Goal: Book appointment/travel/reservation

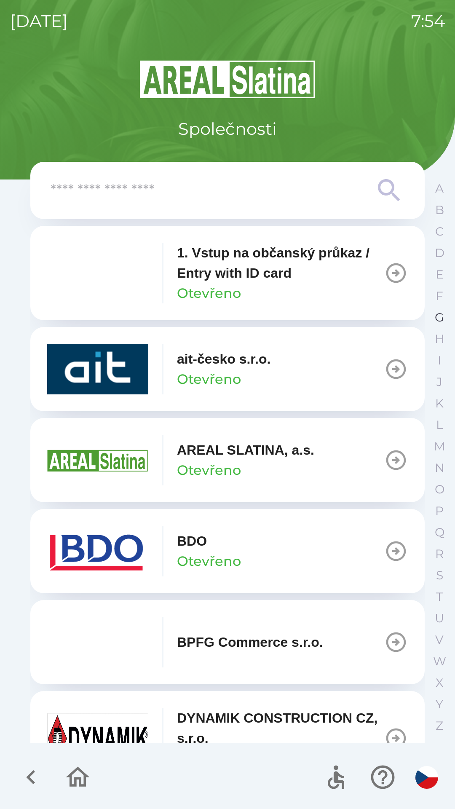
click at [434, 316] on button "G" at bounding box center [439, 317] width 21 height 21
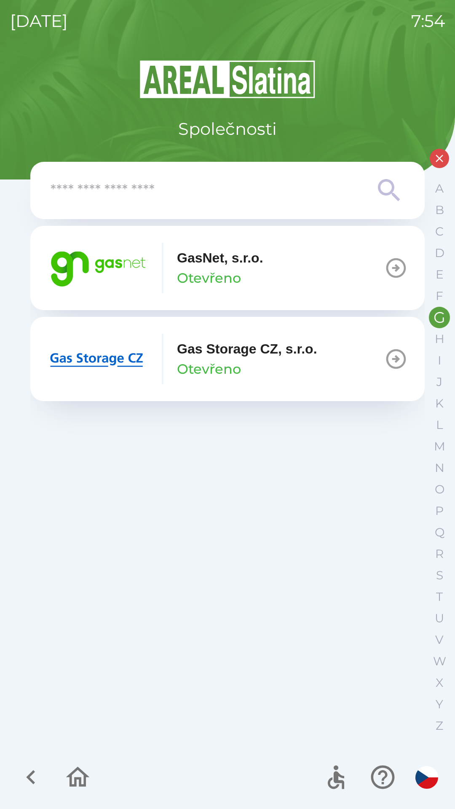
click at [163, 265] on div "button" at bounding box center [163, 268] width 2 height 51
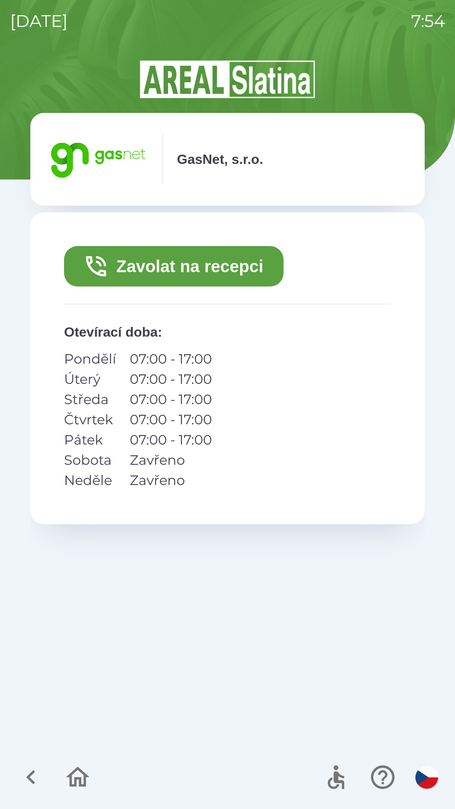
click at [142, 271] on button "Zavolat na recepci" at bounding box center [174, 266] width 220 height 40
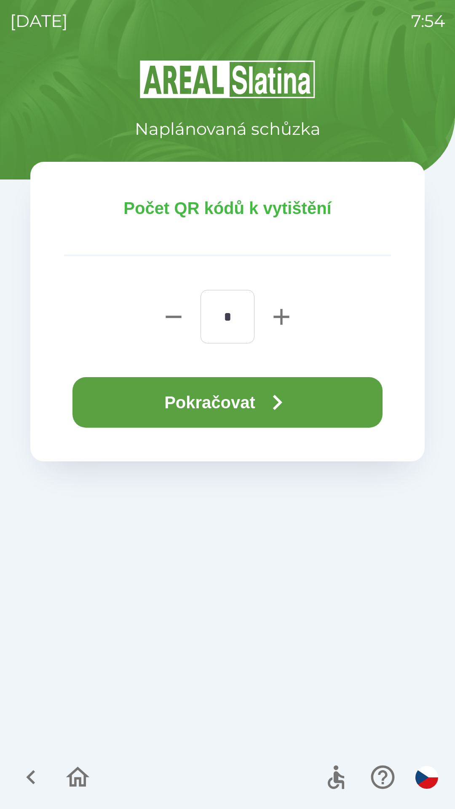
click at [169, 397] on button "Pokračovat" at bounding box center [227, 402] width 310 height 51
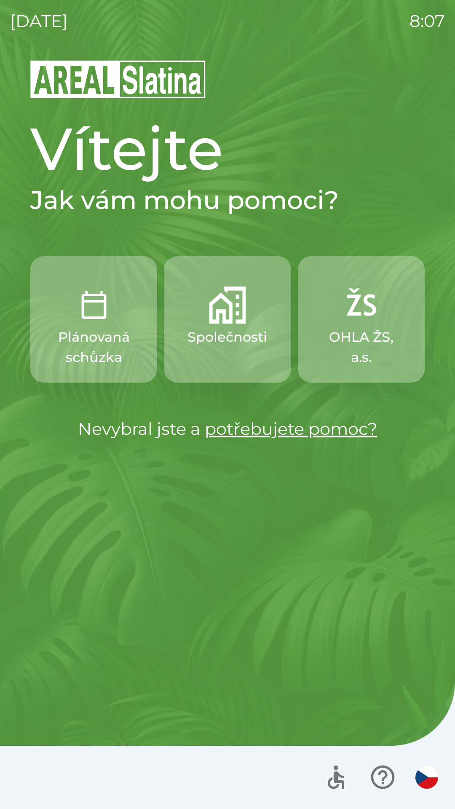
click at [231, 334] on p "Společnosti" at bounding box center [228, 337] width 80 height 20
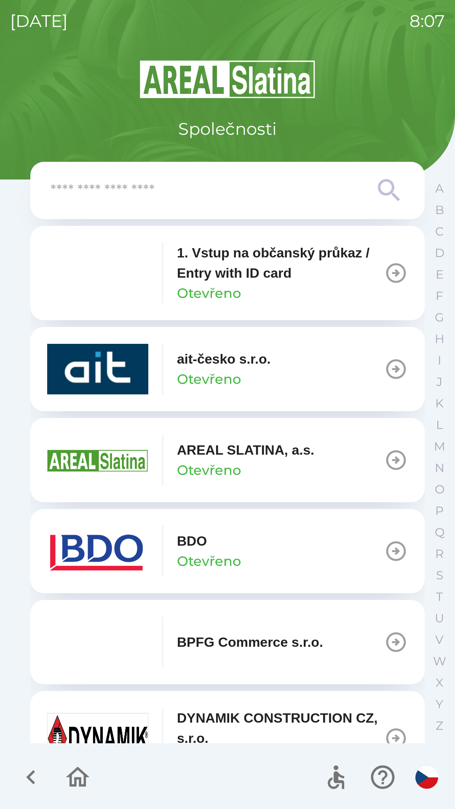
click at [102, 547] on img "button" at bounding box center [97, 551] width 101 height 51
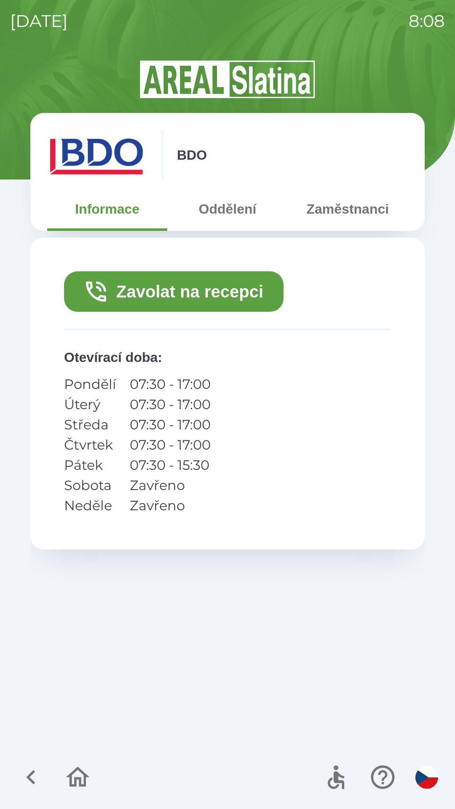
click at [135, 289] on button "Zavolat na recepci" at bounding box center [174, 291] width 220 height 40
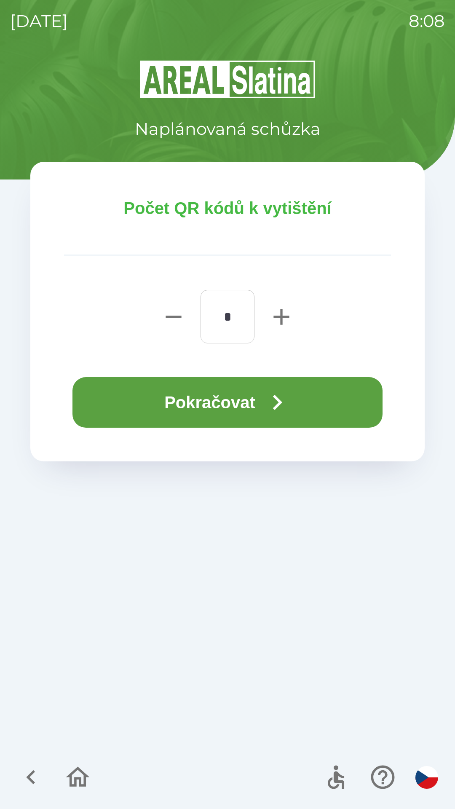
click at [188, 398] on button "Pokračovat" at bounding box center [227, 402] width 310 height 51
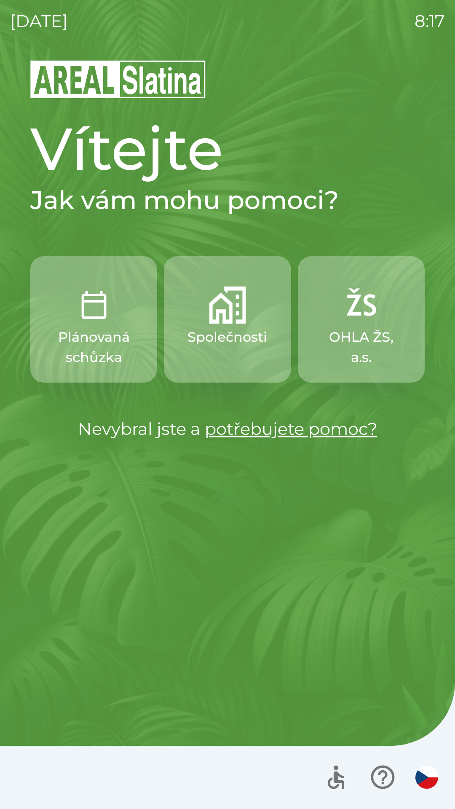
click at [231, 325] on button "Společnosti" at bounding box center [227, 319] width 127 height 126
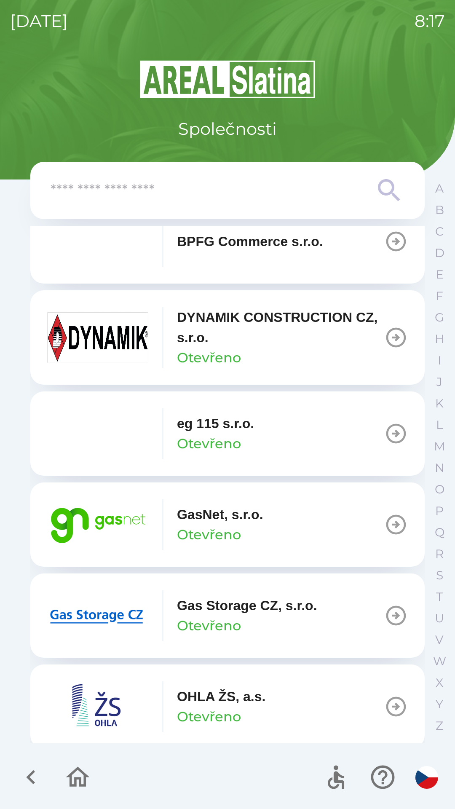
scroll to position [402, 0]
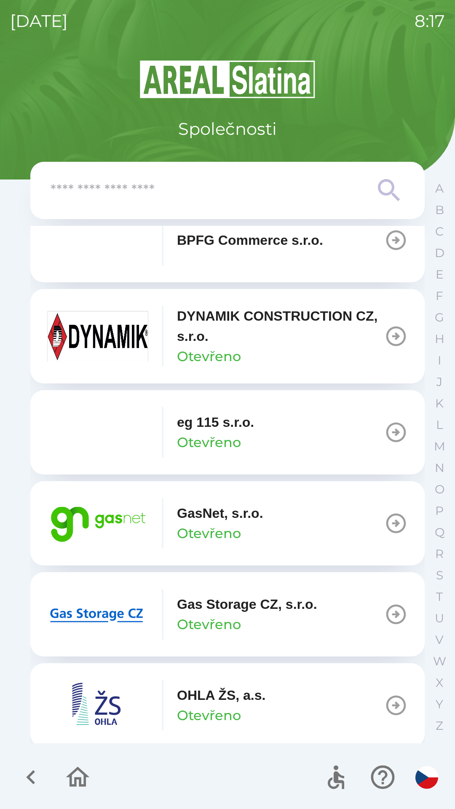
click at [386, 523] on icon "button" at bounding box center [396, 524] width 24 height 24
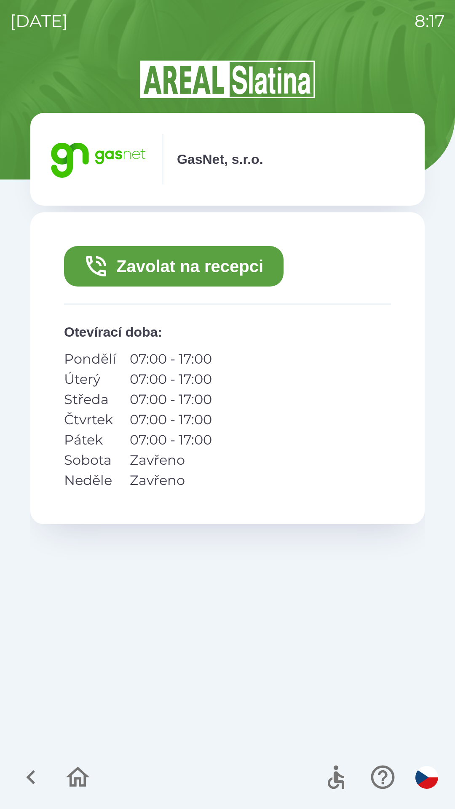
click at [177, 266] on button "Zavolat na recepci" at bounding box center [174, 266] width 220 height 40
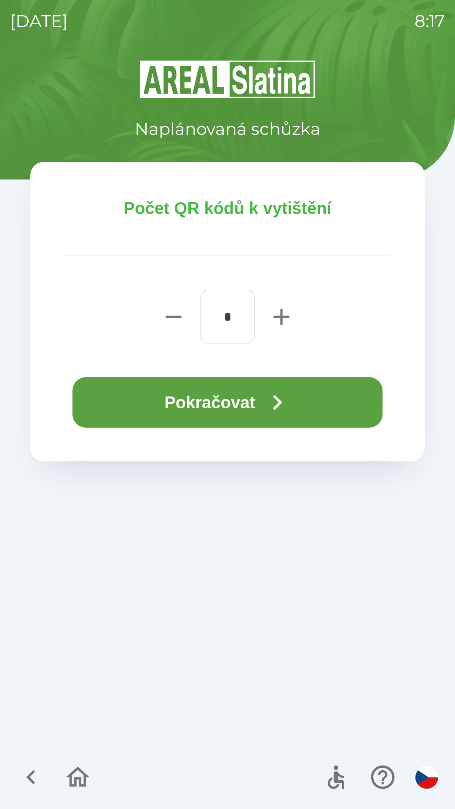
click at [292, 402] on icon "button" at bounding box center [277, 402] width 30 height 30
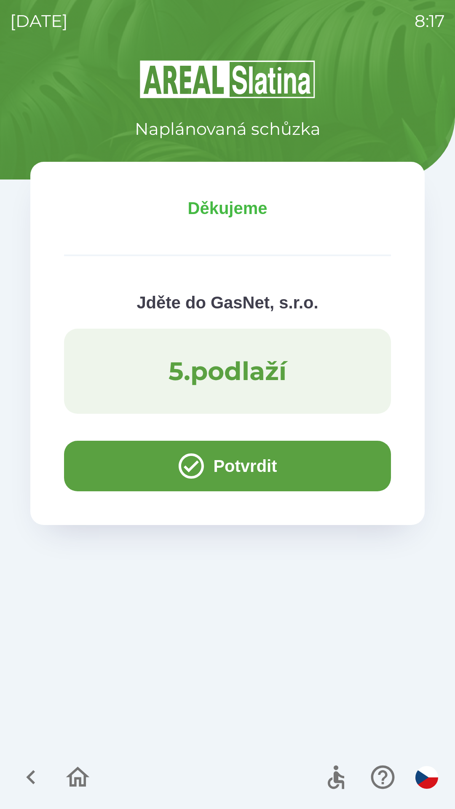
click at [210, 455] on button "Potvrdit" at bounding box center [227, 466] width 327 height 51
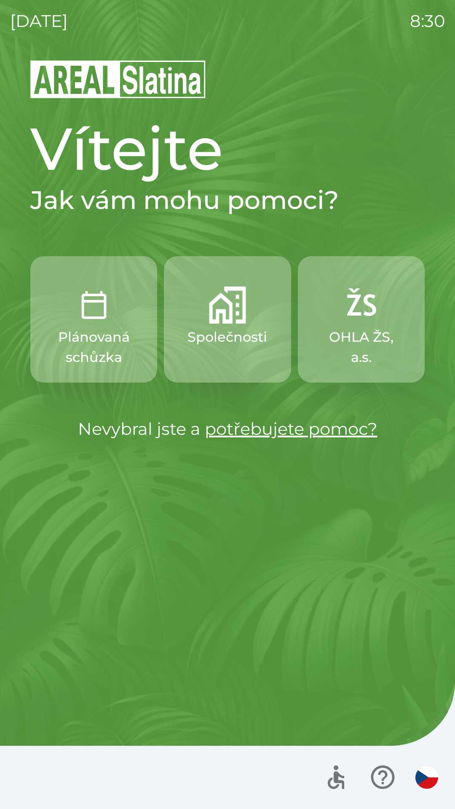
click at [223, 318] on img "button" at bounding box center [227, 305] width 37 height 37
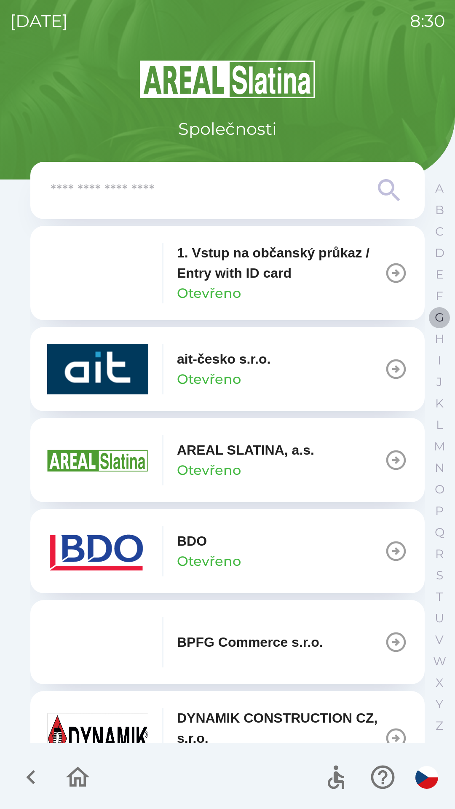
click at [431, 315] on button "G" at bounding box center [439, 317] width 21 height 21
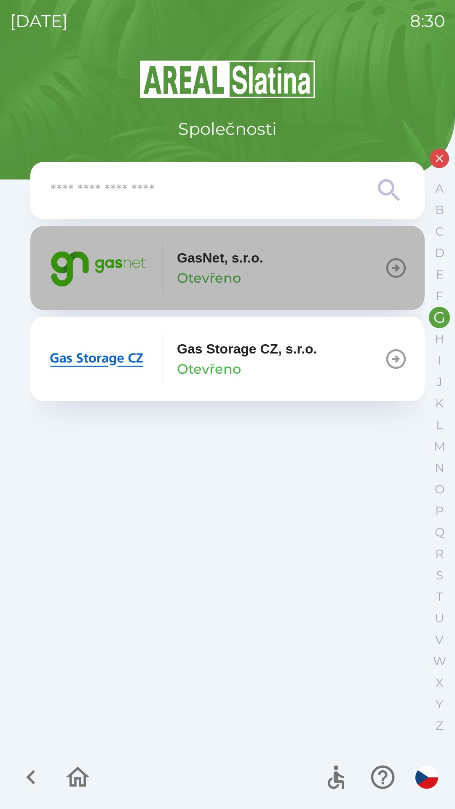
click at [117, 274] on img "button" at bounding box center [97, 268] width 101 height 51
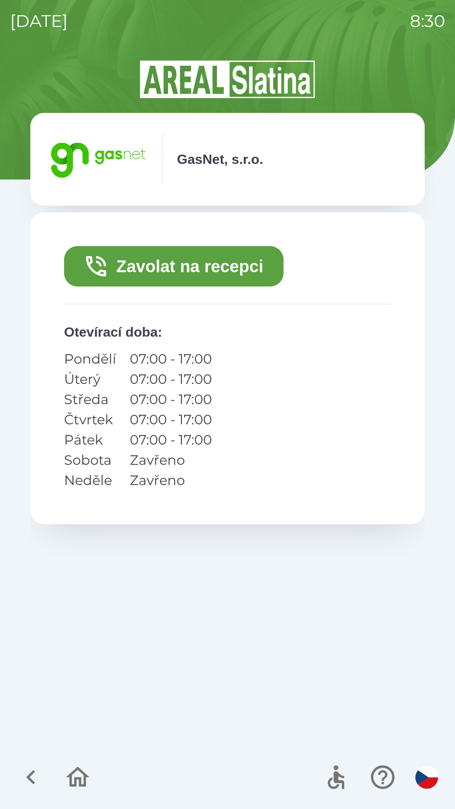
click at [228, 268] on button "Zavolat na recepci" at bounding box center [174, 266] width 220 height 40
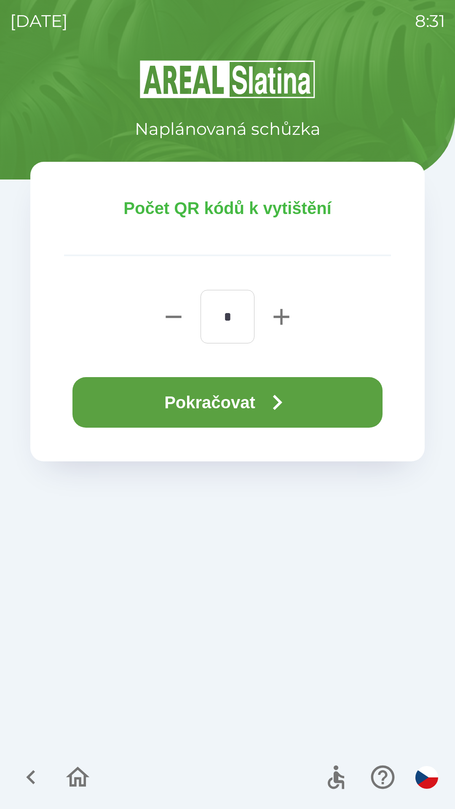
click at [254, 403] on button "Pokračovat" at bounding box center [227, 402] width 310 height 51
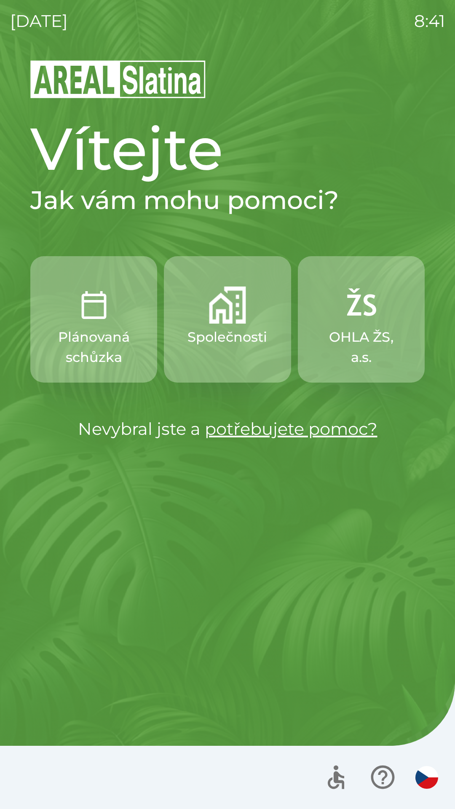
click at [103, 308] on img "button" at bounding box center [93, 305] width 37 height 37
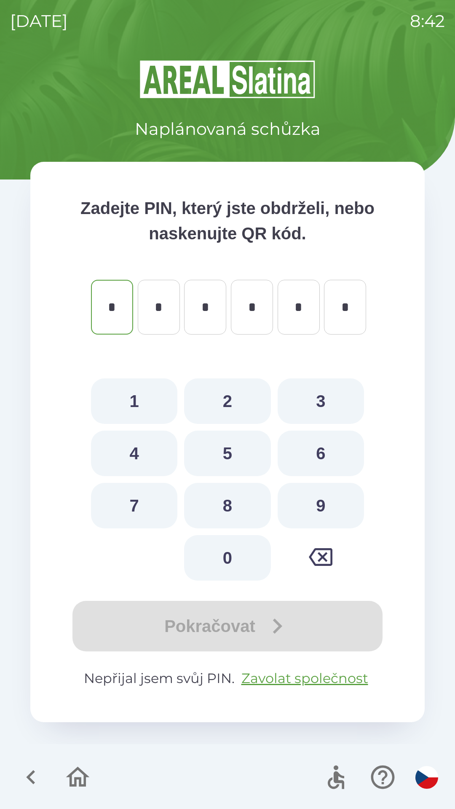
click at [26, 775] on icon "button" at bounding box center [31, 777] width 28 height 28
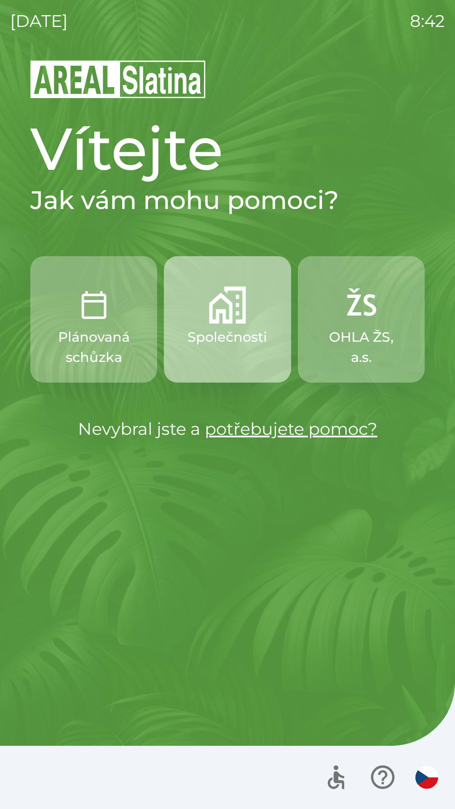
click at [220, 341] on p "Společnosti" at bounding box center [228, 337] width 80 height 20
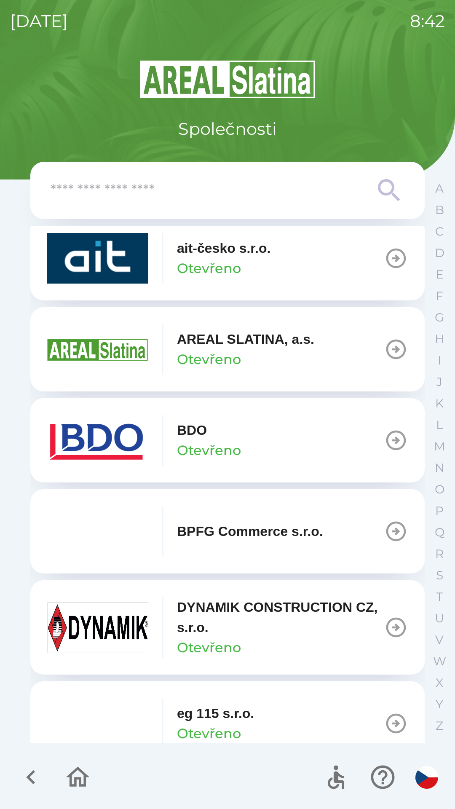
scroll to position [125, 0]
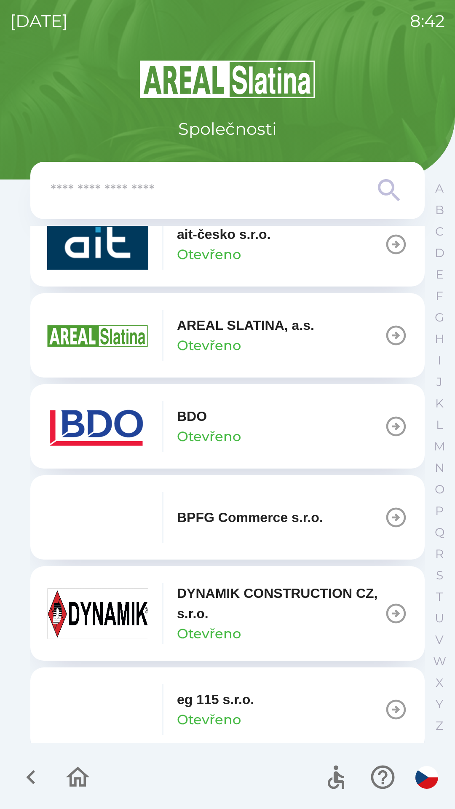
click at [92, 421] on img "button" at bounding box center [97, 426] width 101 height 51
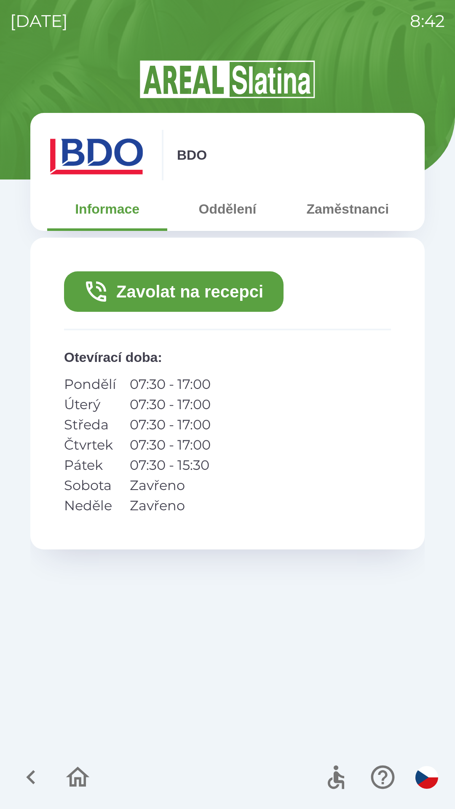
click at [161, 300] on button "Zavolat na recepci" at bounding box center [174, 291] width 220 height 40
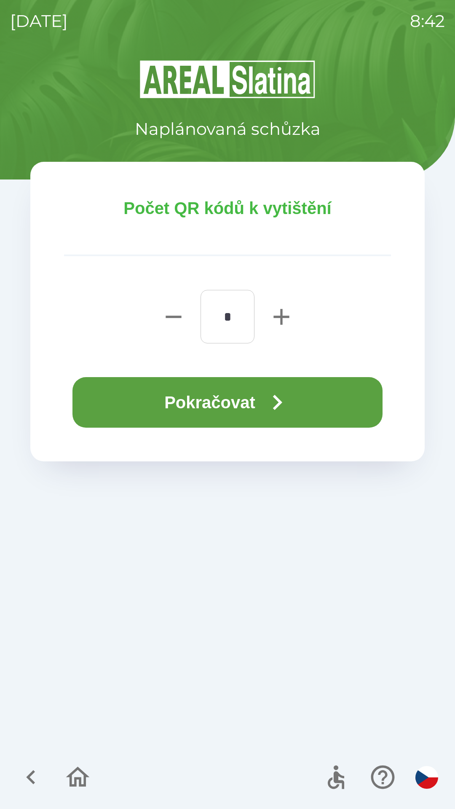
click at [206, 402] on button "Pokračovat" at bounding box center [227, 402] width 310 height 51
